Goal: Information Seeking & Learning: Learn about a topic

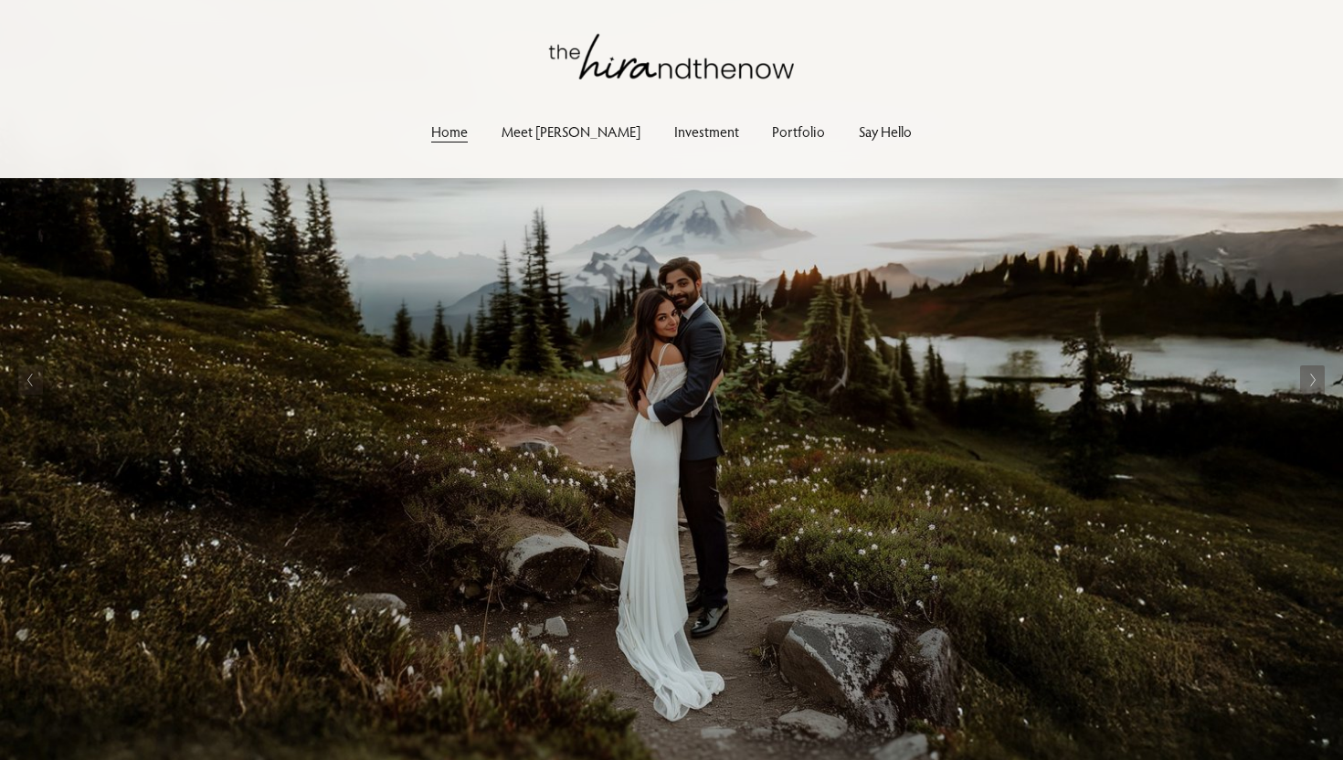
click at [674, 132] on link "Investment" at bounding box center [706, 132] width 65 height 25
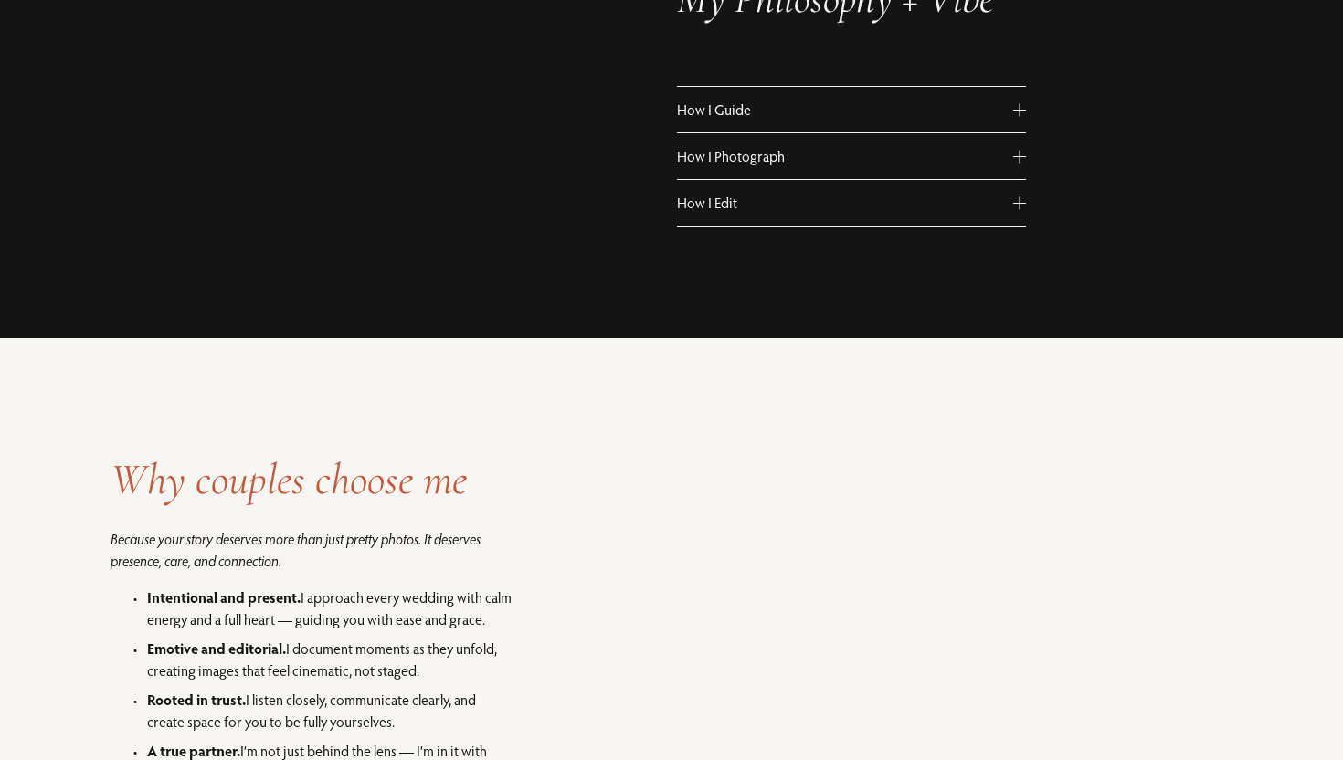
scroll to position [1177, 0]
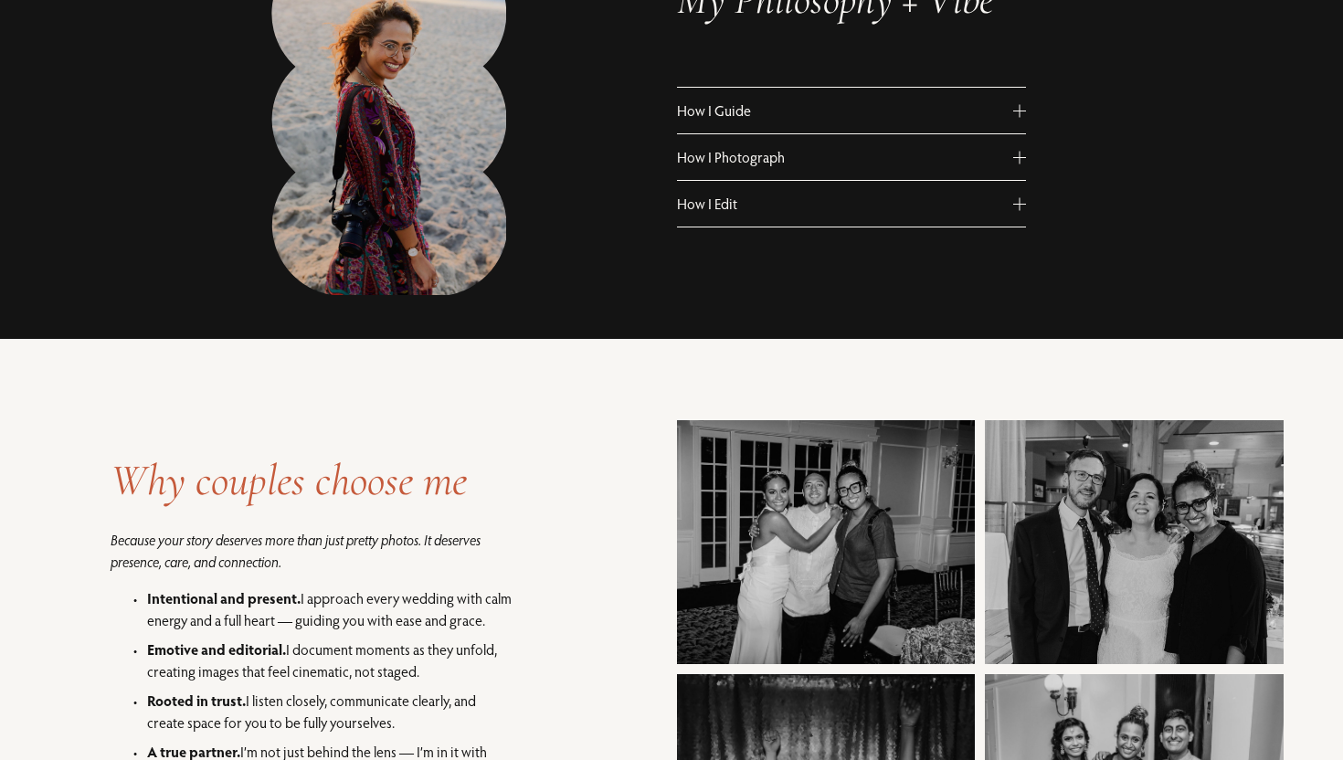
click at [795, 120] on span "How I Guide" at bounding box center [845, 110] width 337 height 18
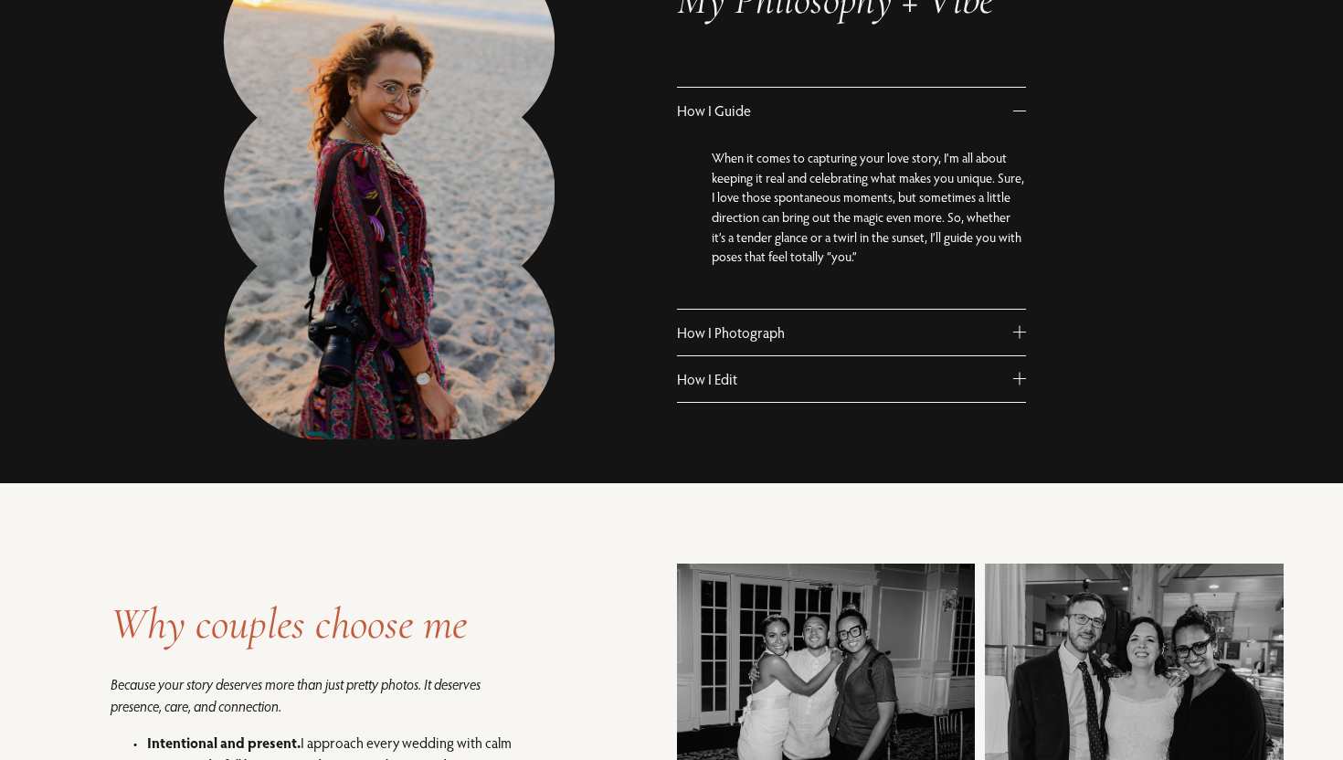
click at [793, 332] on span "How I Photograph" at bounding box center [845, 333] width 337 height 18
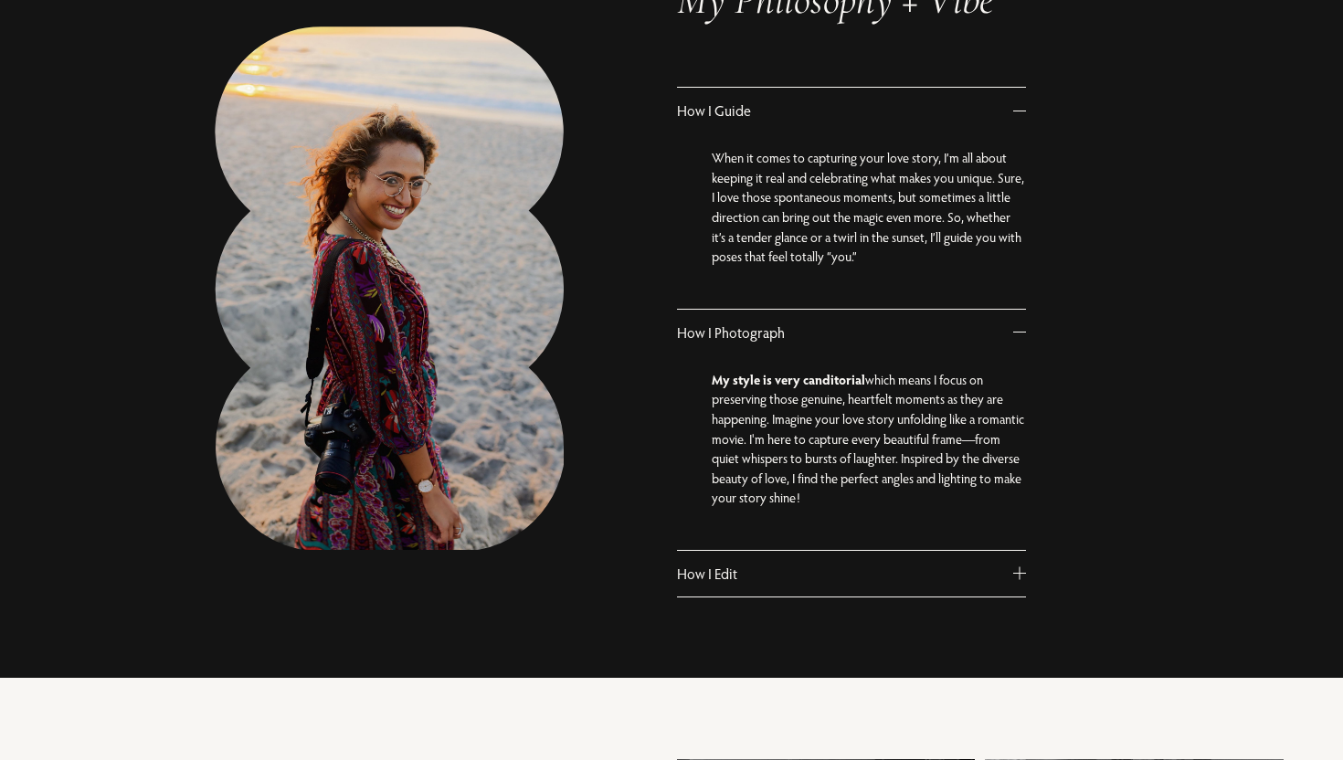
click at [825, 580] on span "How I Edit" at bounding box center [845, 574] width 337 height 18
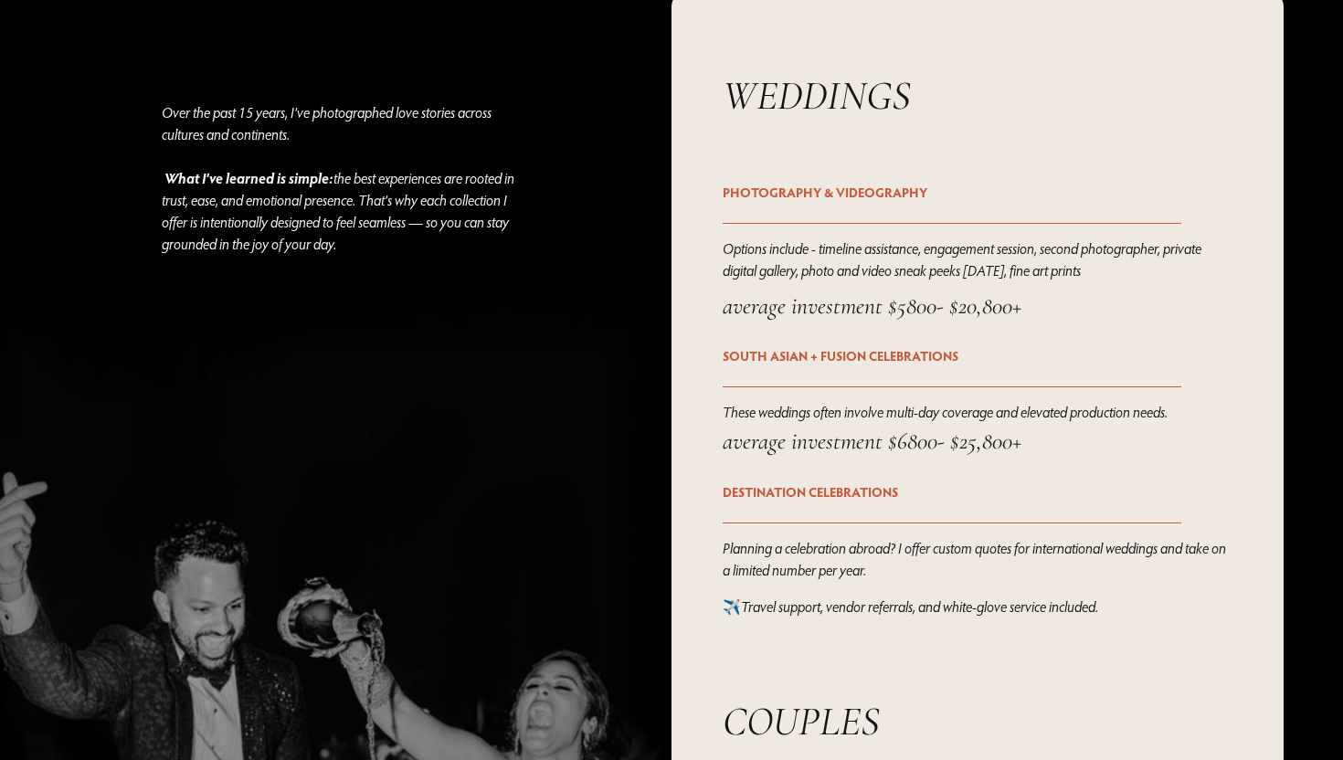
scroll to position [2806, 0]
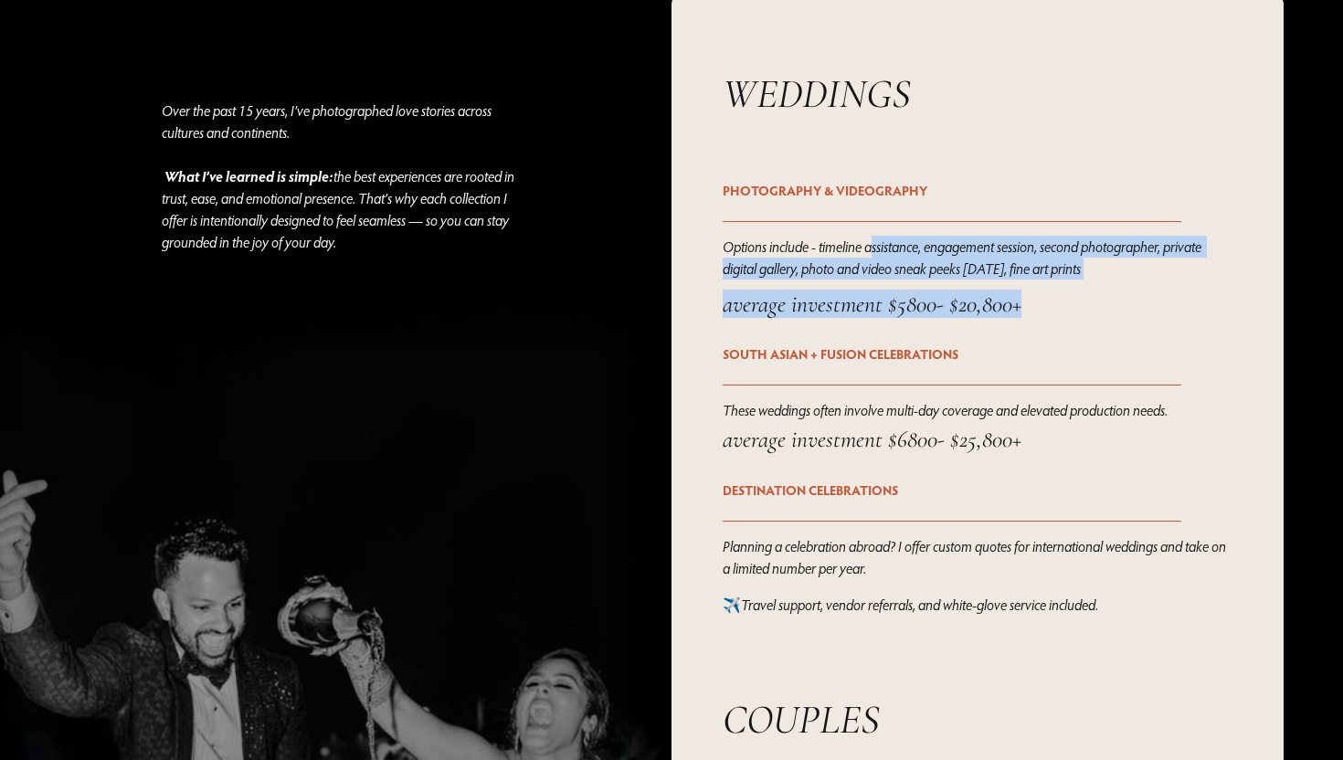
drag, startPoint x: 1029, startPoint y: 313, endPoint x: 877, endPoint y: 256, distance: 161.9
click at [877, 256] on div "Over the past 15 years, I’ve photographed love stories across cultures and cont…" at bounding box center [671, 603] width 1343 height 1225
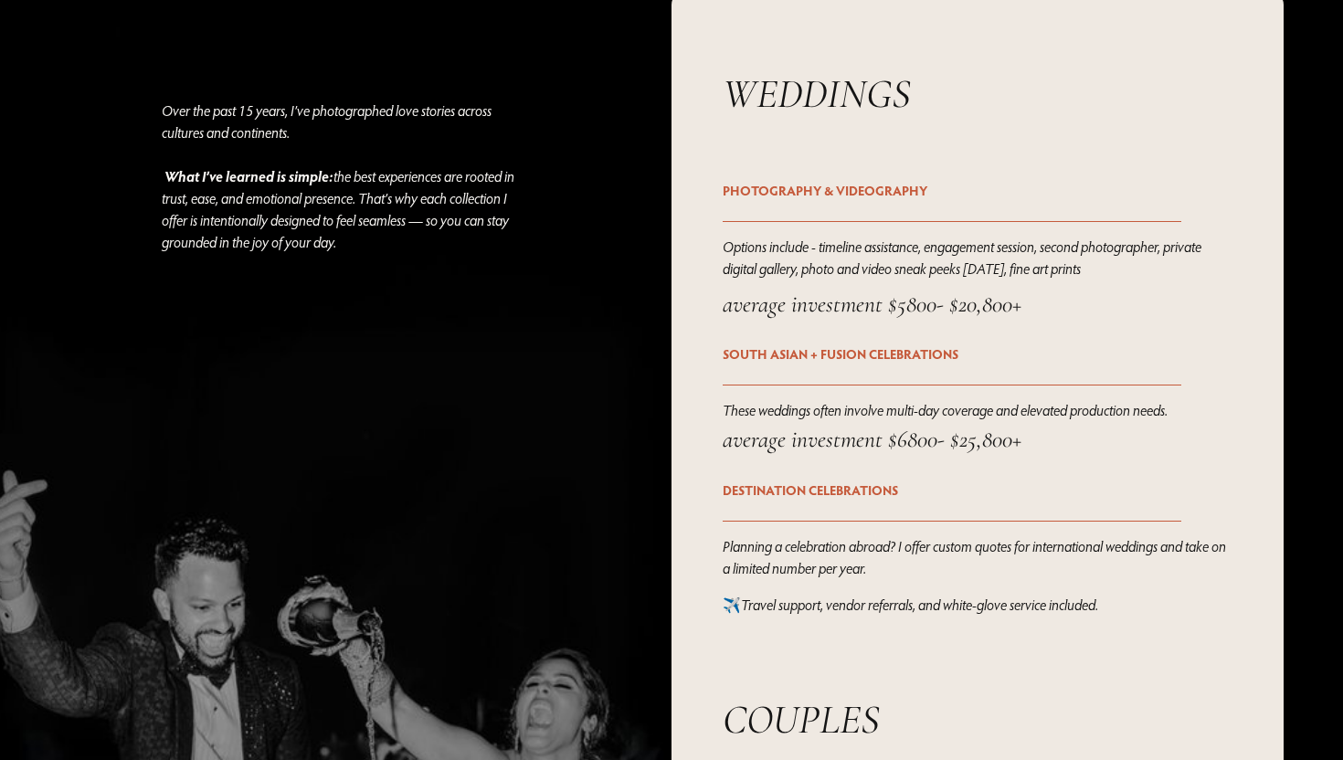
click at [914, 268] on em "Options include - timeline assistance, engagement session, second photographer,…" at bounding box center [964, 258] width 482 height 40
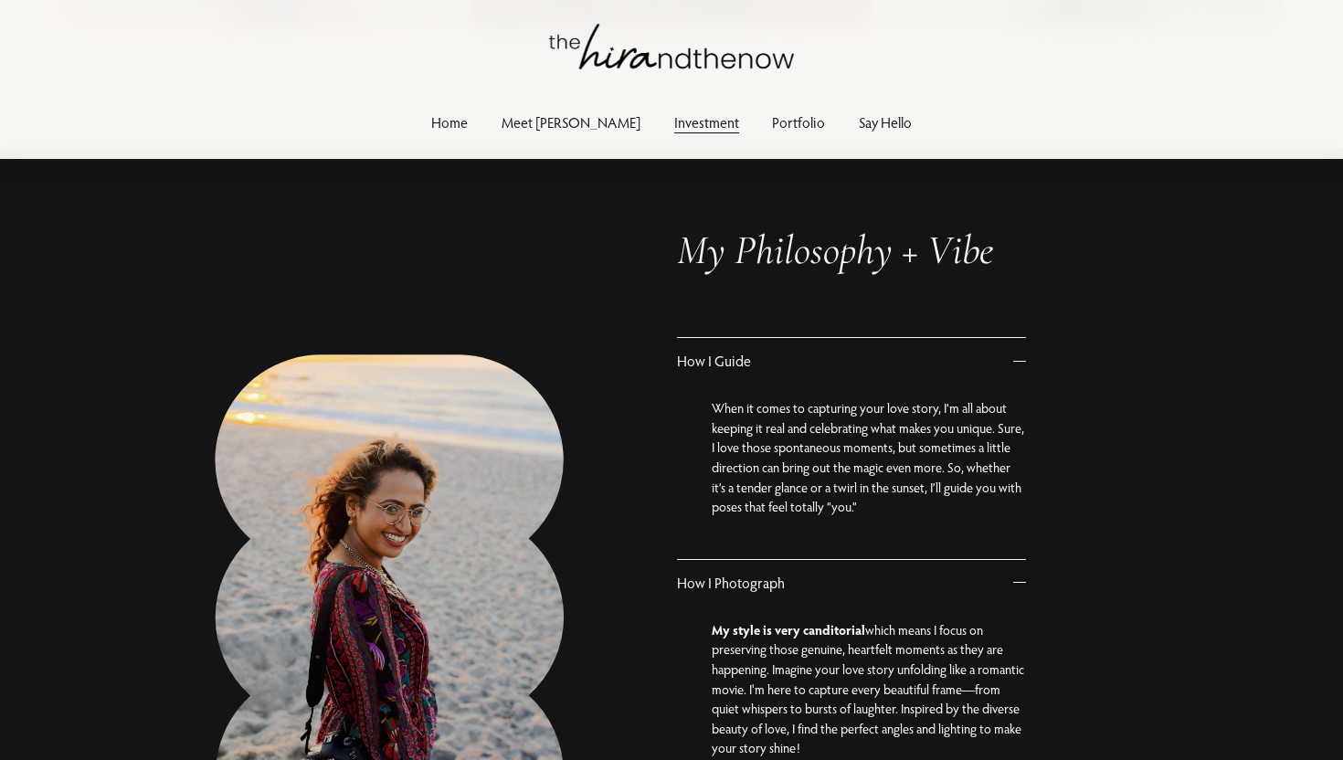
scroll to position [0, 0]
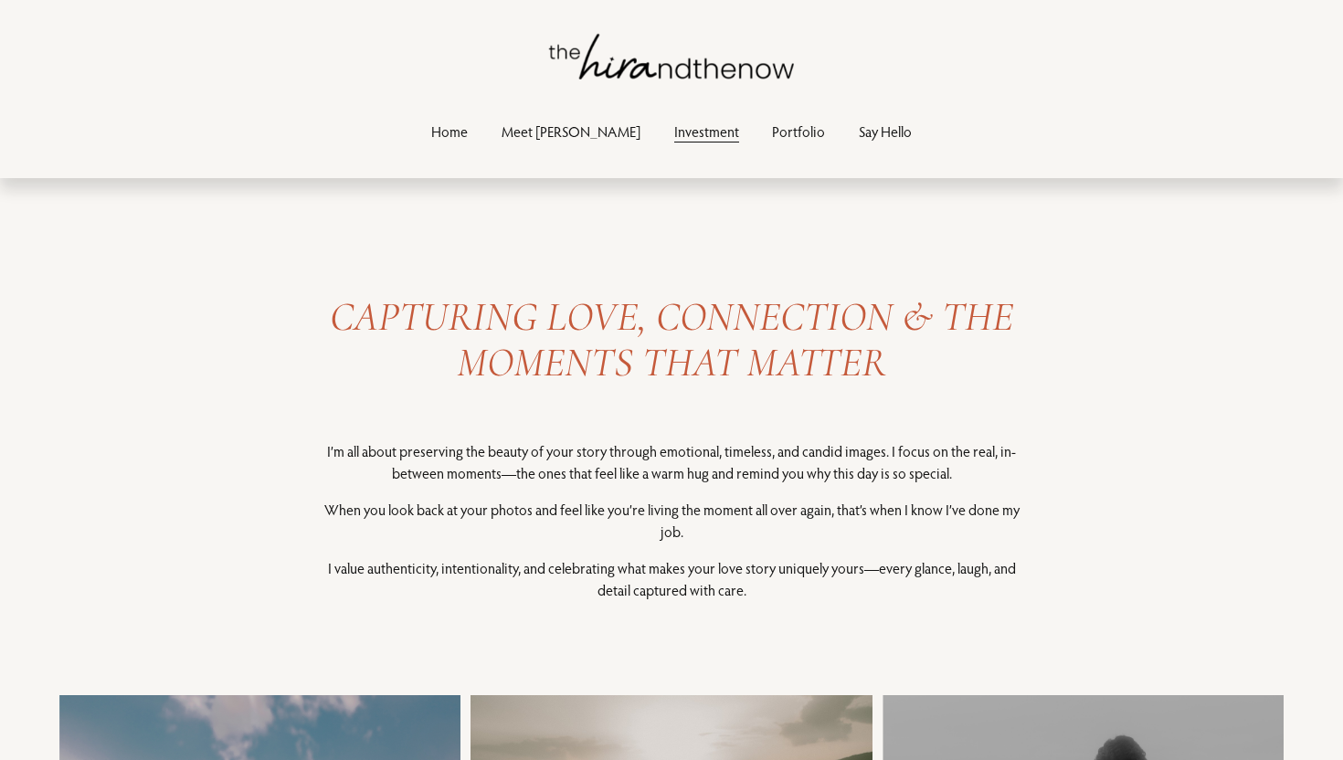
click at [573, 136] on link "Meet [PERSON_NAME]" at bounding box center [571, 132] width 139 height 25
